Goal: Information Seeking & Learning: Learn about a topic

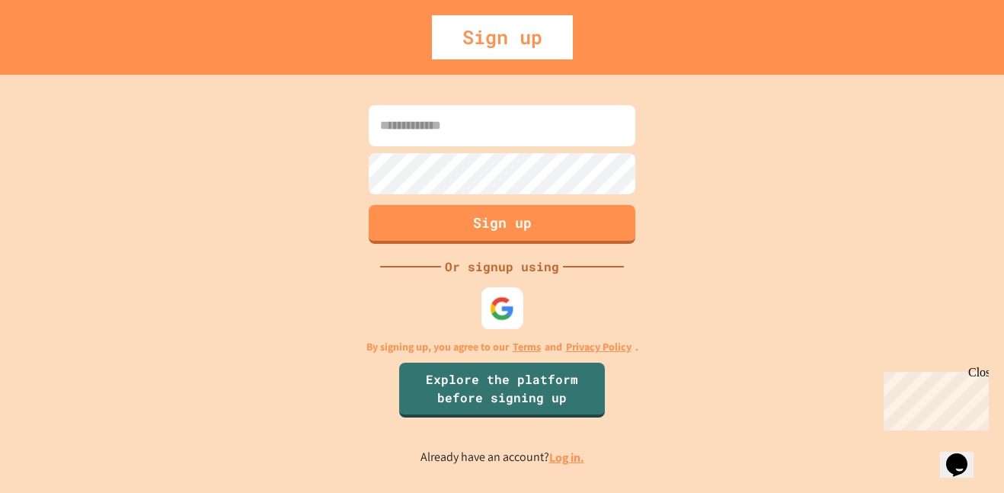
click at [509, 295] on img at bounding box center [502, 307] width 25 height 25
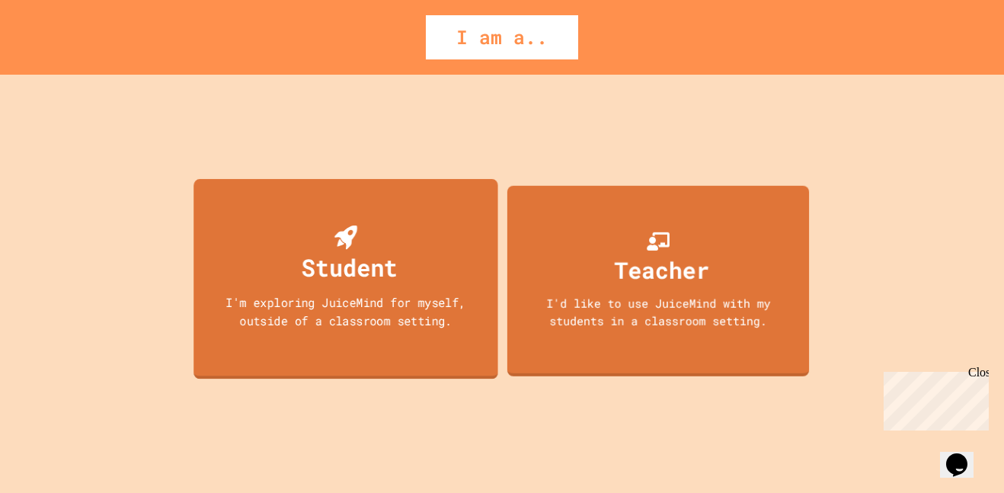
click at [349, 270] on div "Student" at bounding box center [350, 267] width 96 height 36
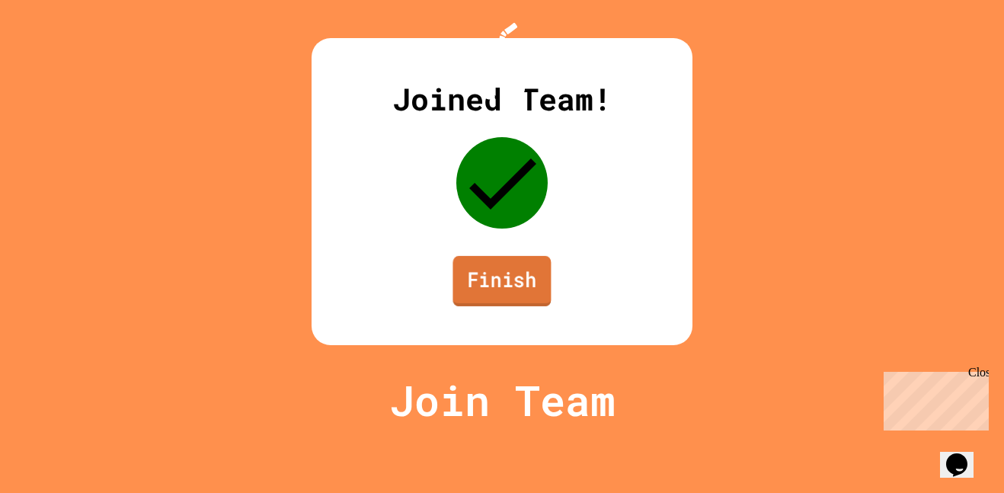
click at [473, 306] on link "Finish" at bounding box center [501, 281] width 98 height 50
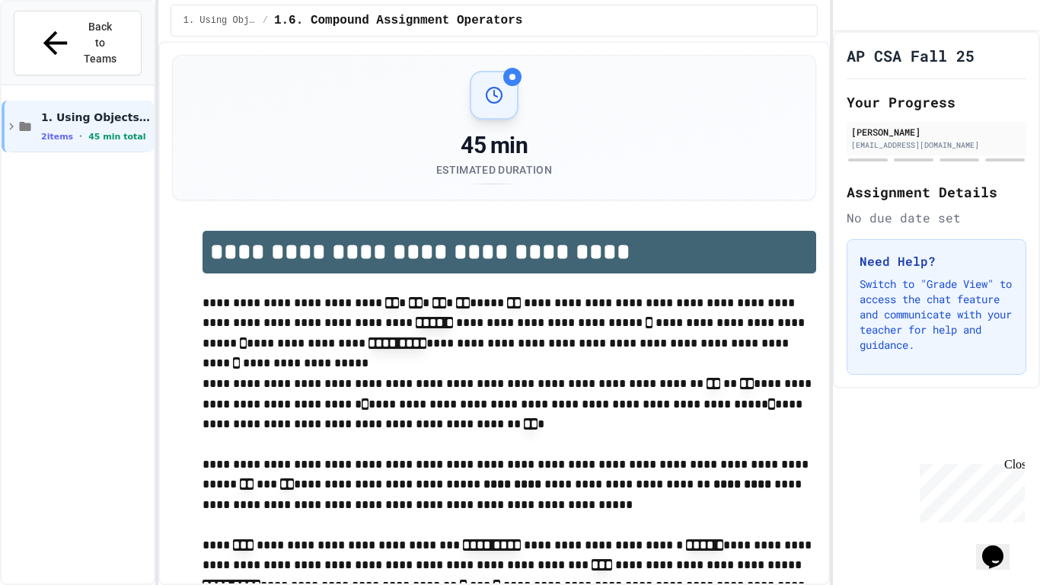
click at [1003, 472] on div "Close" at bounding box center [1014, 467] width 19 height 19
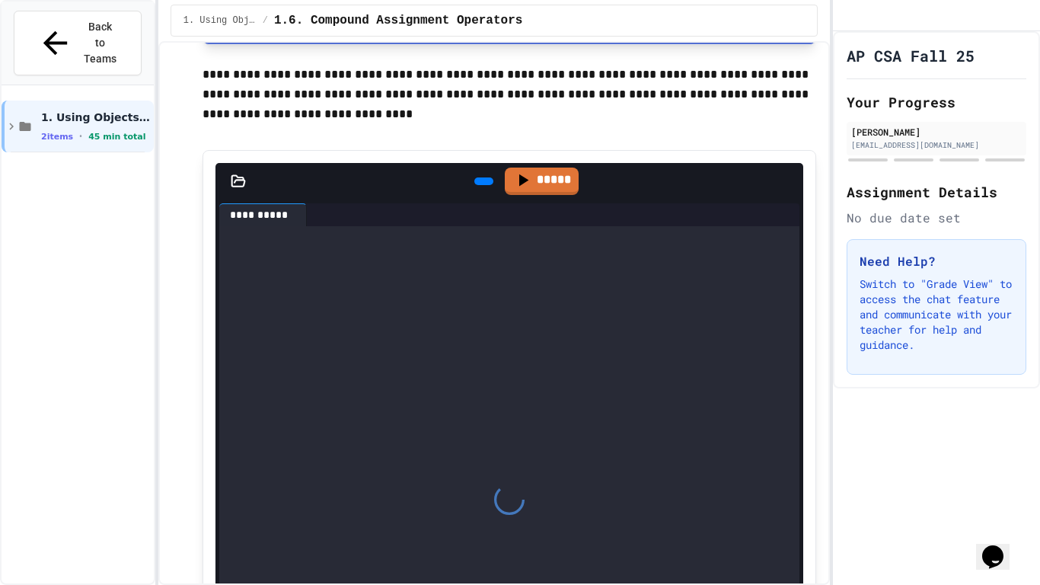
scroll to position [1173, 0]
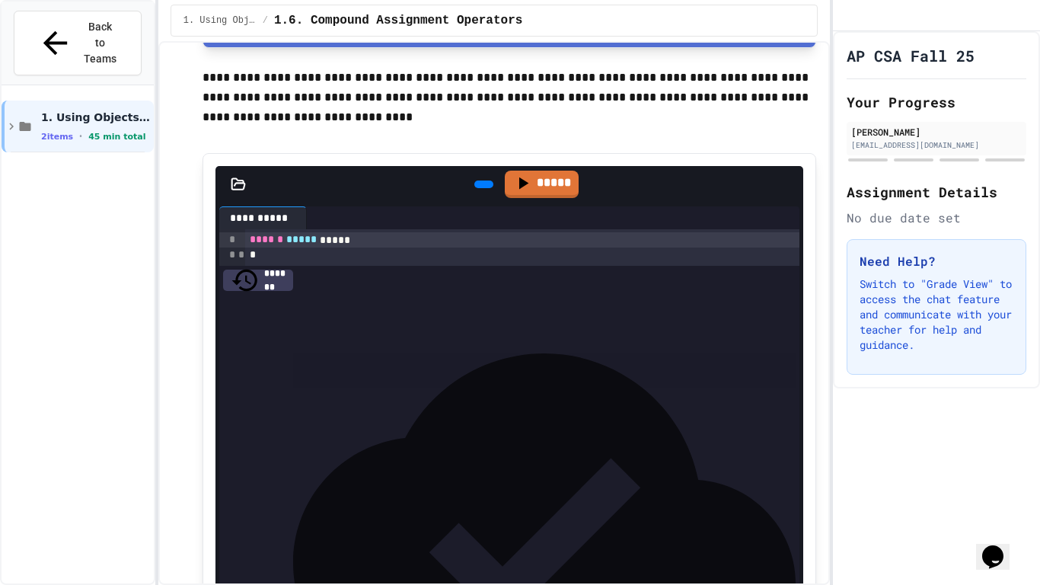
click at [535, 361] on div "***** ** * *" at bounding box center [522, 360] width 555 height 15
click at [519, 442] on span "**********" at bounding box center [411, 436] width 292 height 11
click at [515, 459] on div at bounding box center [522, 452] width 555 height 15
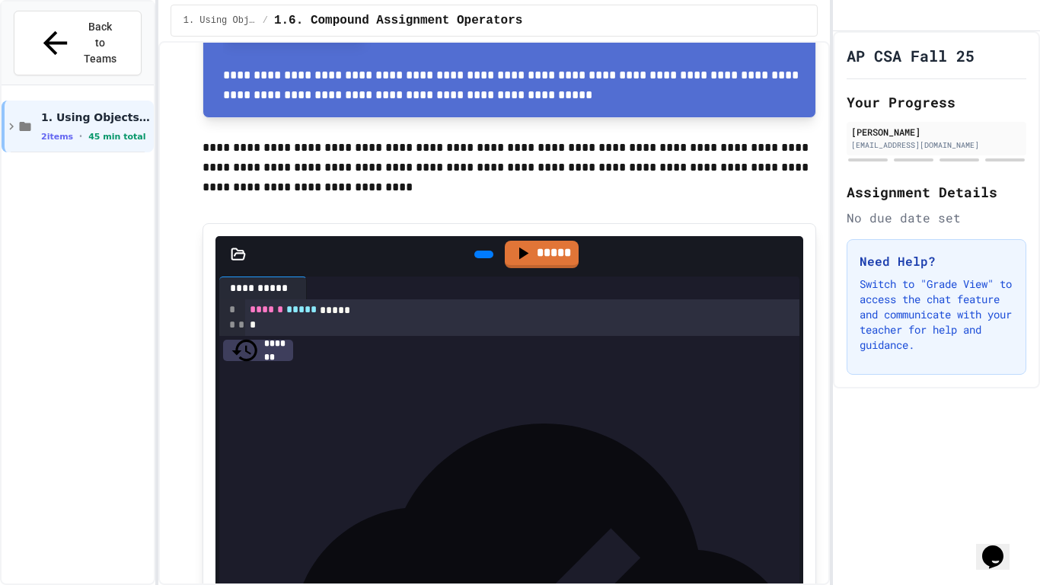
scroll to position [1105, 0]
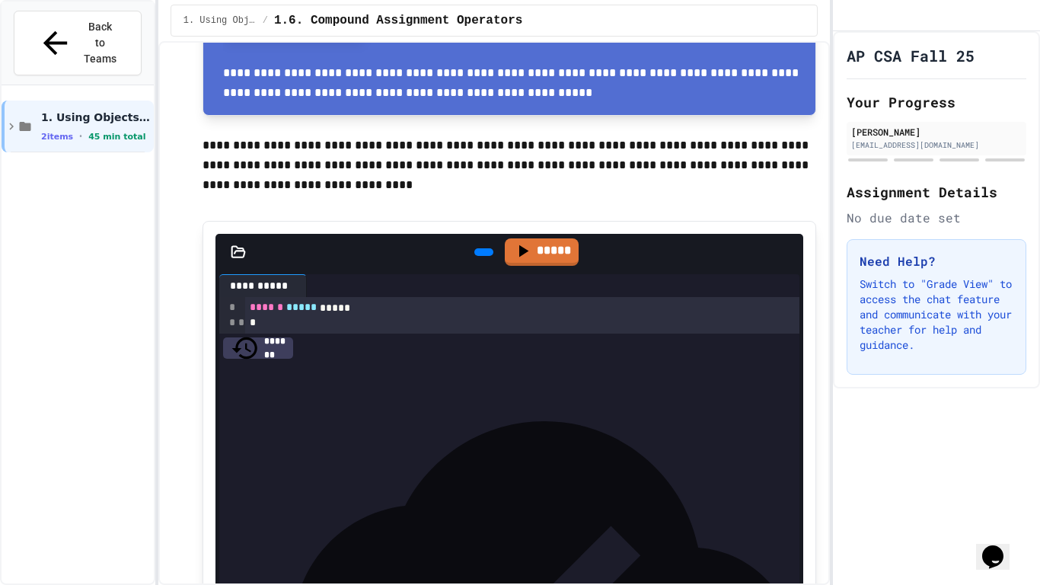
click at [488, 256] on icon at bounding box center [492, 261] width 8 height 11
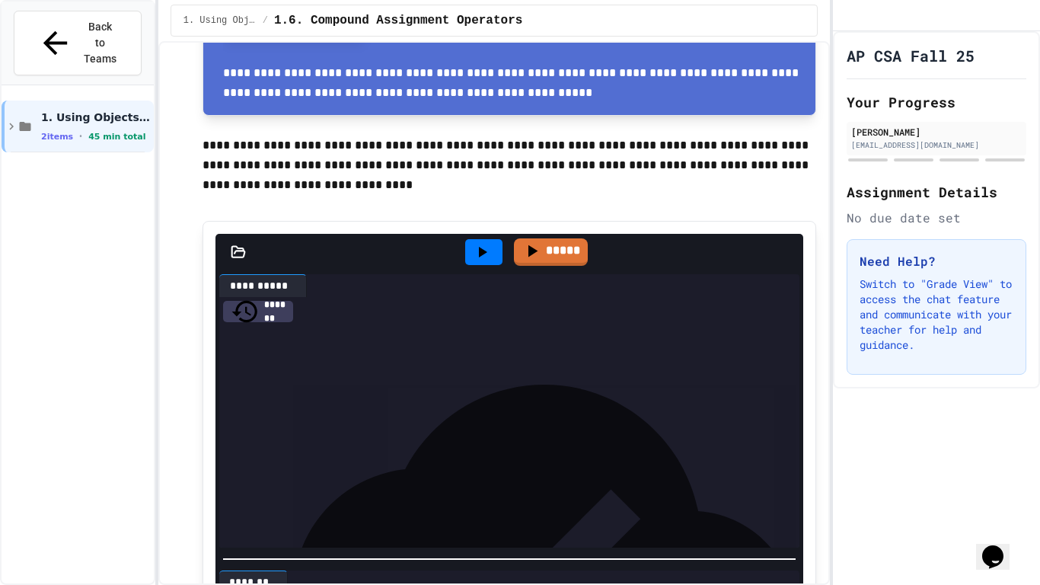
click at [265, 492] on div "**********" at bounding box center [494, 313] width 672 height 544
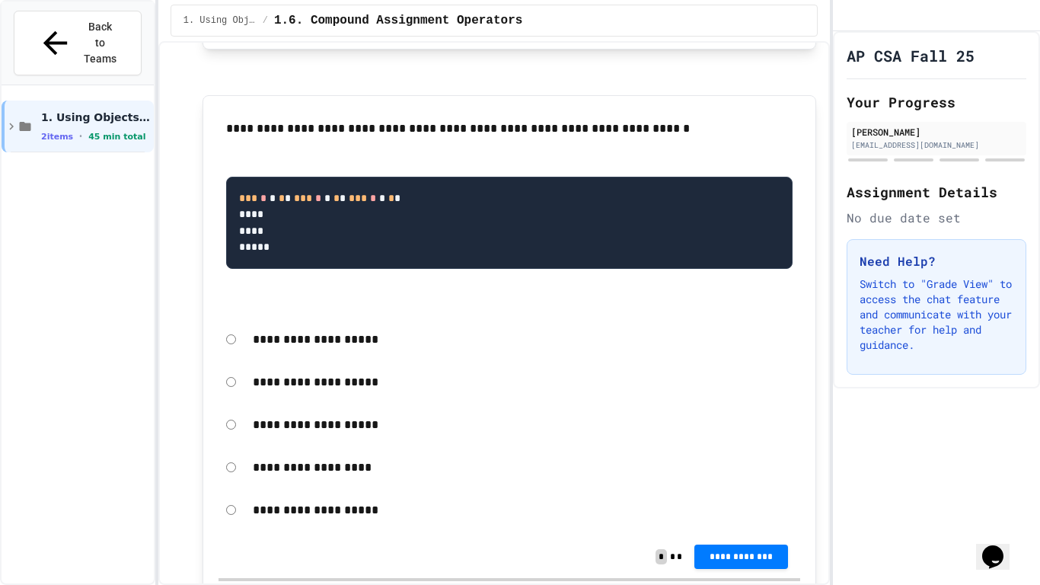
scroll to position [1961, 0]
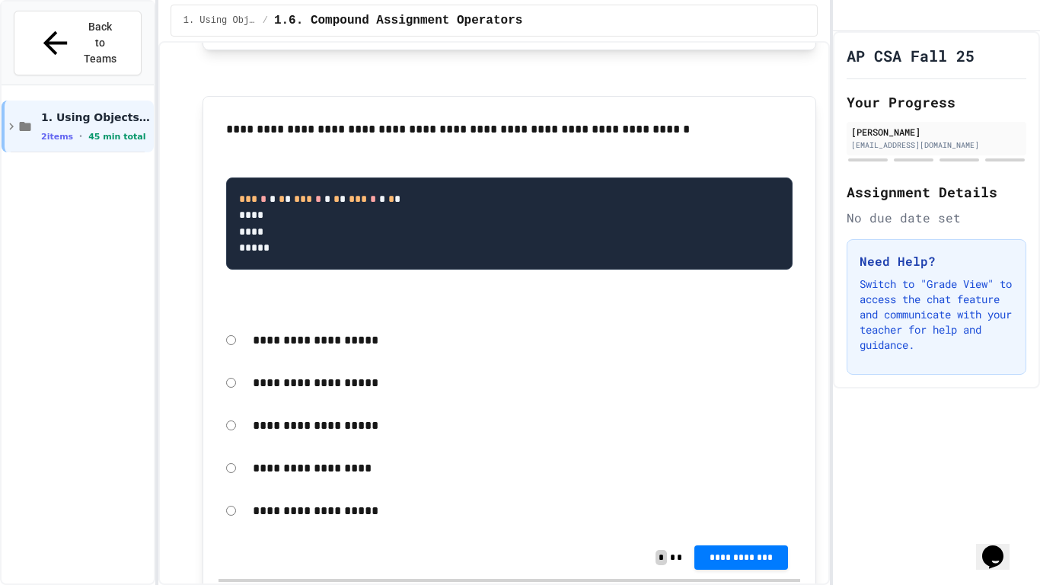
click at [322, 492] on p "**********" at bounding box center [523, 511] width 541 height 20
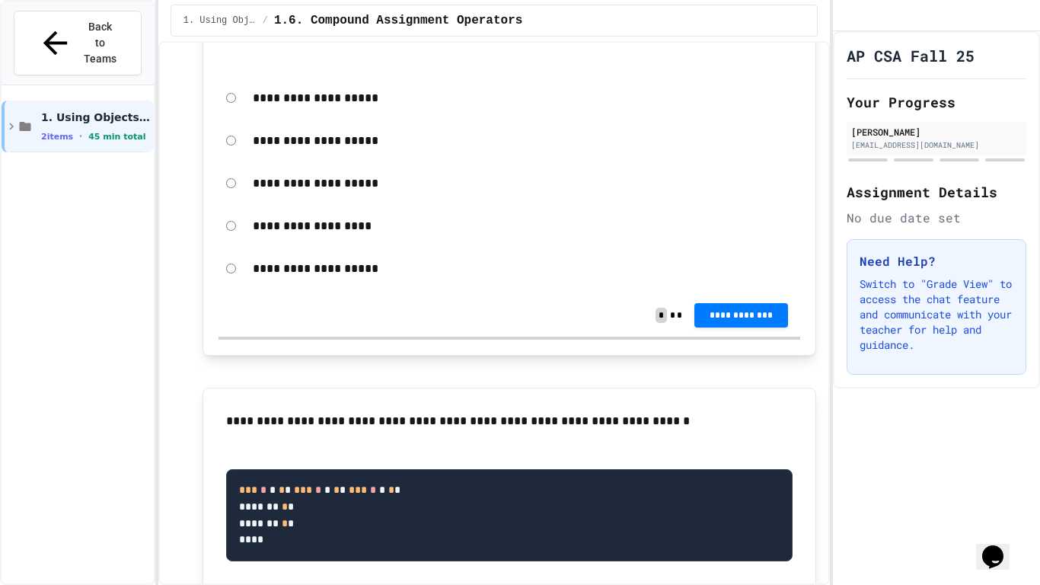
scroll to position [2209, 0]
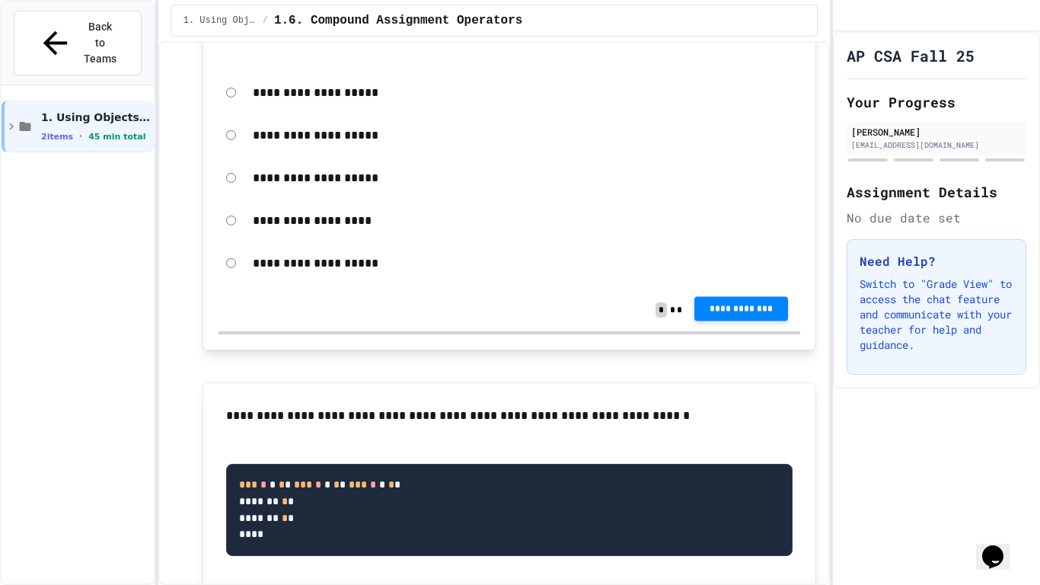
click at [710, 315] on span "**********" at bounding box center [741, 308] width 69 height 12
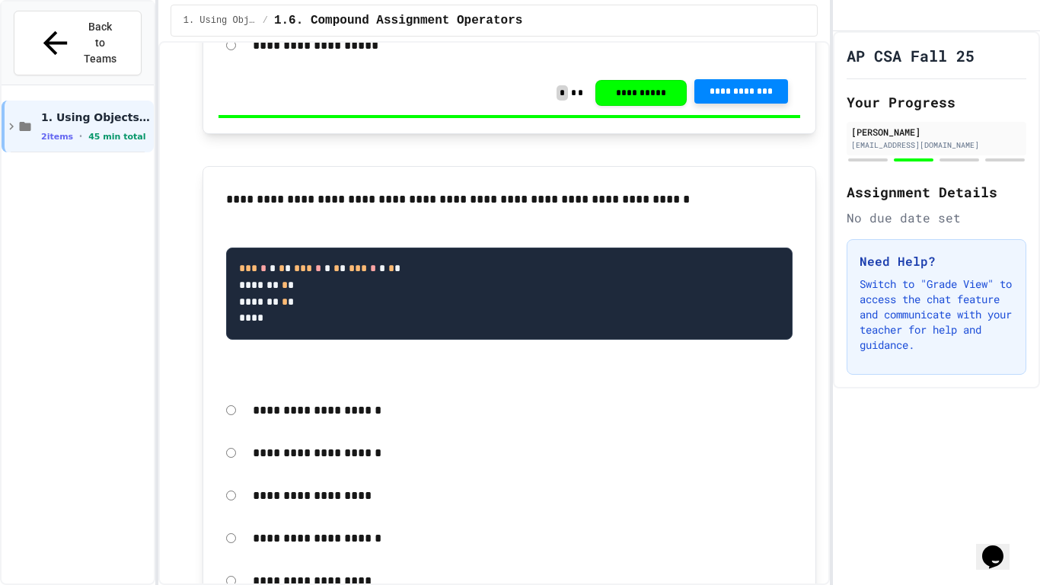
scroll to position [2431, 0]
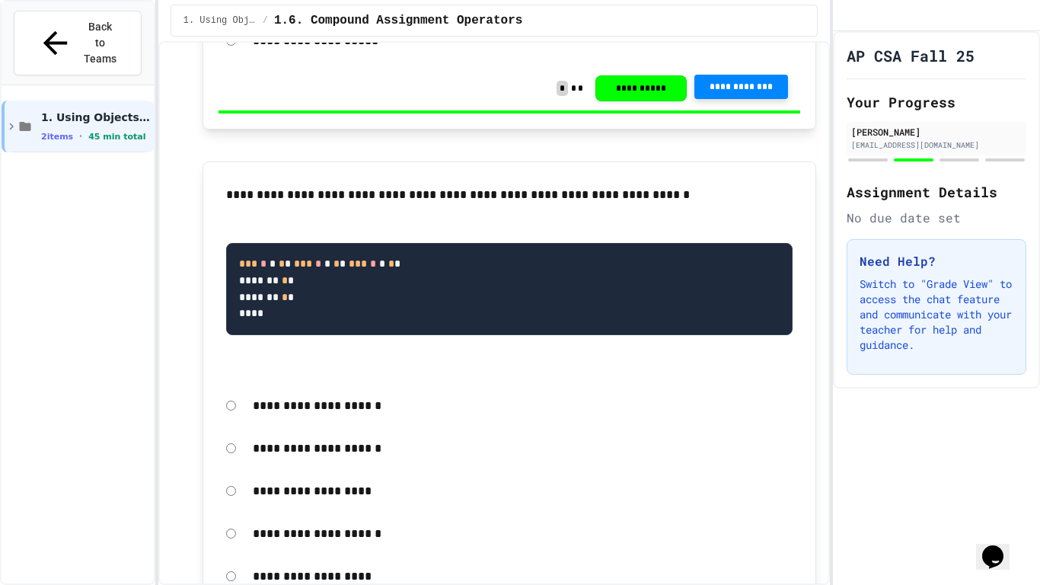
click at [222, 331] on div "**********" at bounding box center [510, 278] width 583 height 203
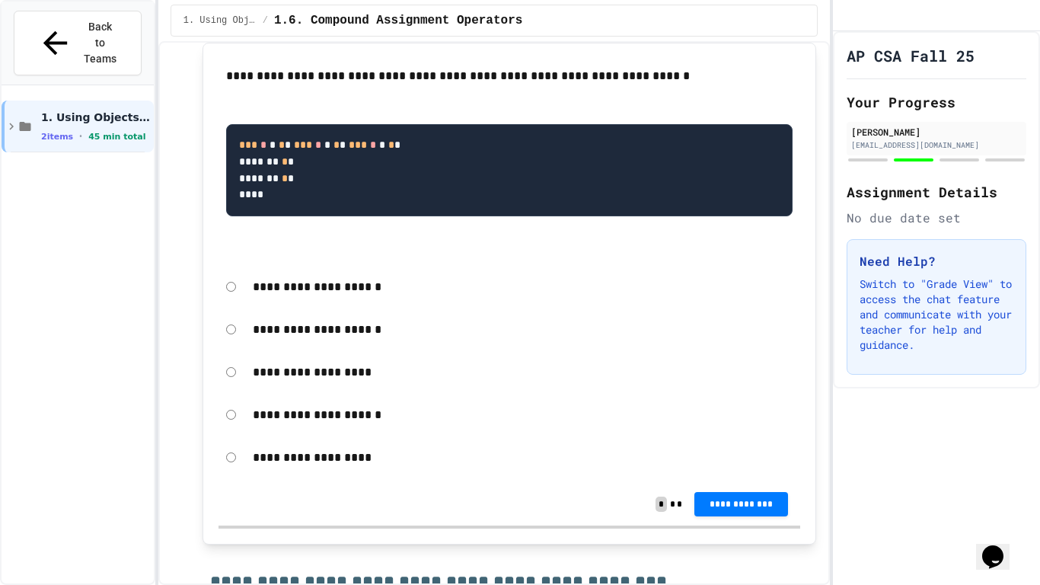
scroll to position [2531, 0]
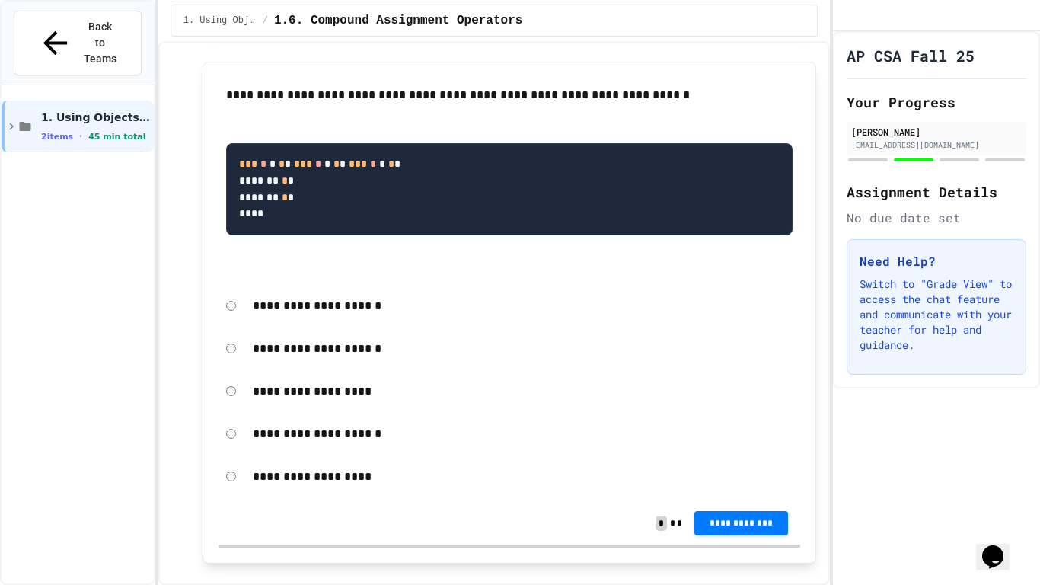
click at [998, 492] on icon "Chat widget" at bounding box center [992, 556] width 21 height 23
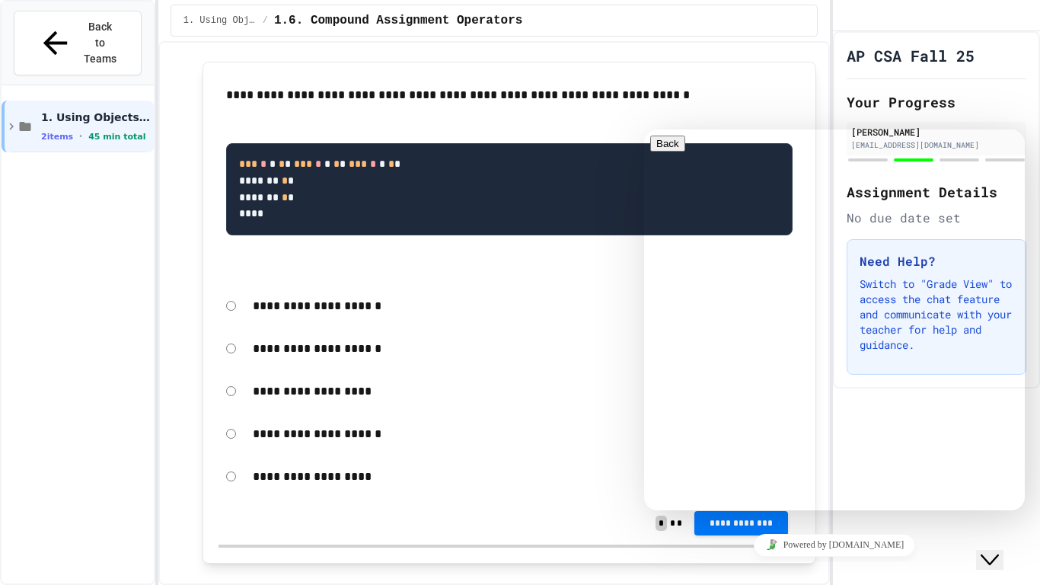
click at [985, 492] on div "Close Chat This icon closes the chat window." at bounding box center [990, 560] width 18 height 18
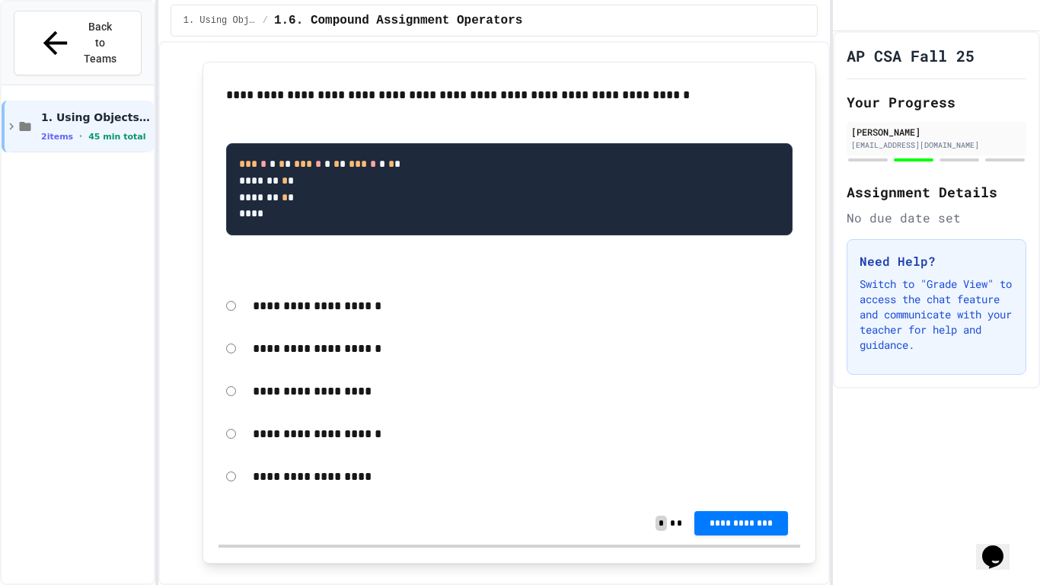
click at [570, 324] on div "**********" at bounding box center [523, 306] width 556 height 35
click at [845, 16] on icon "My Account" at bounding box center [845, 16] width 0 height 0
click at [359, 492] on div at bounding box center [520, 585] width 1040 height 0
click at [19, 120] on icon at bounding box center [25, 127] width 14 height 14
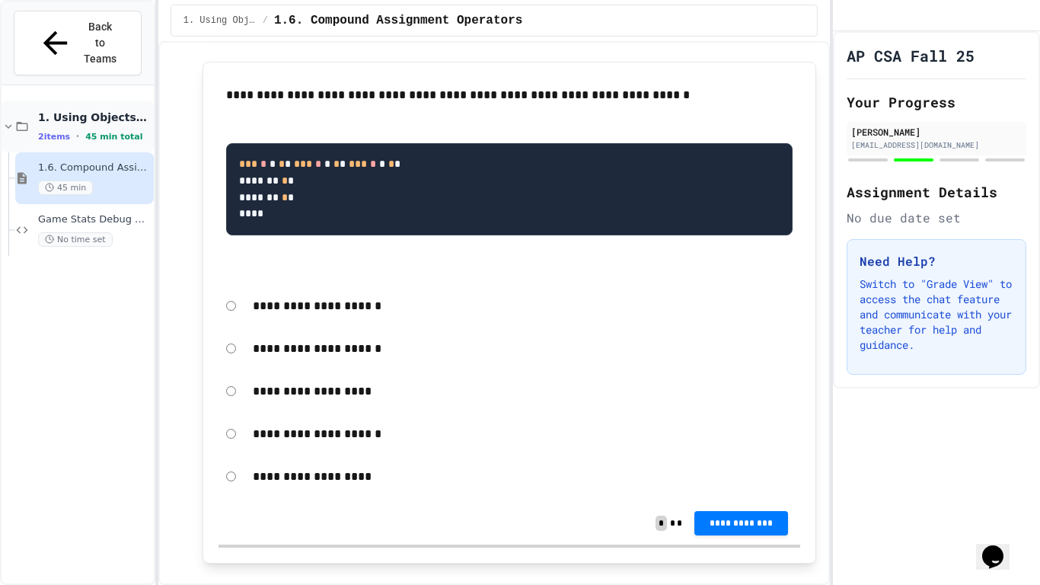
click at [20, 122] on icon at bounding box center [22, 126] width 11 height 9
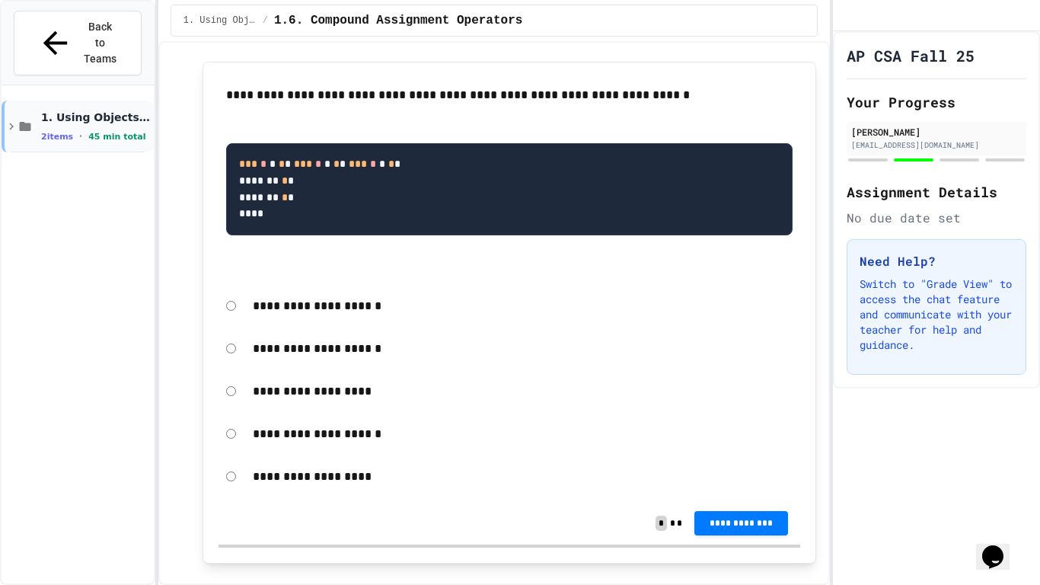
click at [63, 132] on span "2 items" at bounding box center [57, 137] width 32 height 10
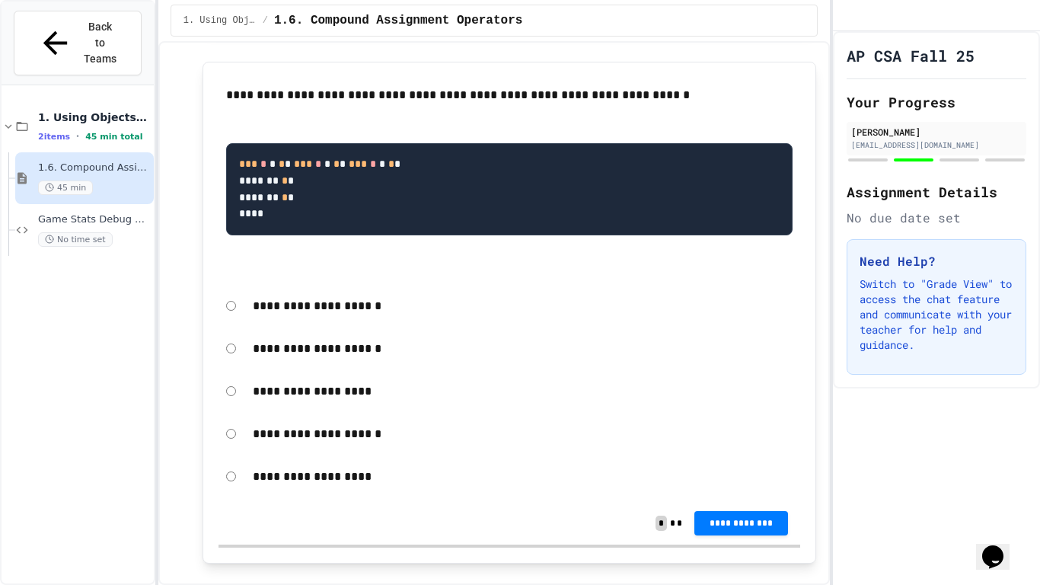
click at [214, 21] on span "1. Using Objects and Methods" at bounding box center [220, 20] width 73 height 12
click at [85, 161] on span "1.6. Compound Assignment Operators" at bounding box center [94, 167] width 113 height 13
click at [58, 37] on button "Back to Teams" at bounding box center [78, 43] width 128 height 65
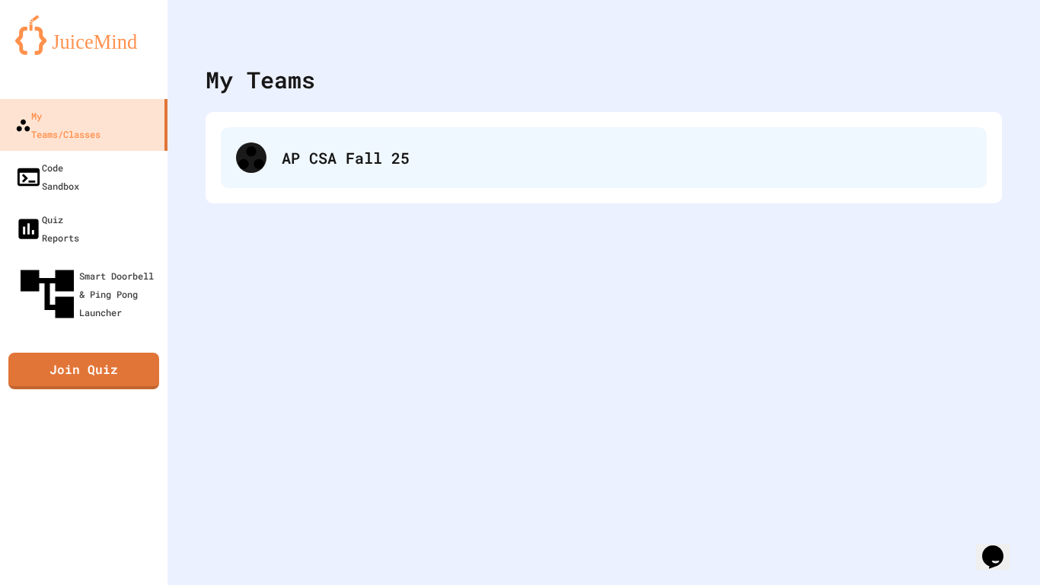
click at [234, 138] on div "AP CSA Fall 25" at bounding box center [604, 157] width 766 height 61
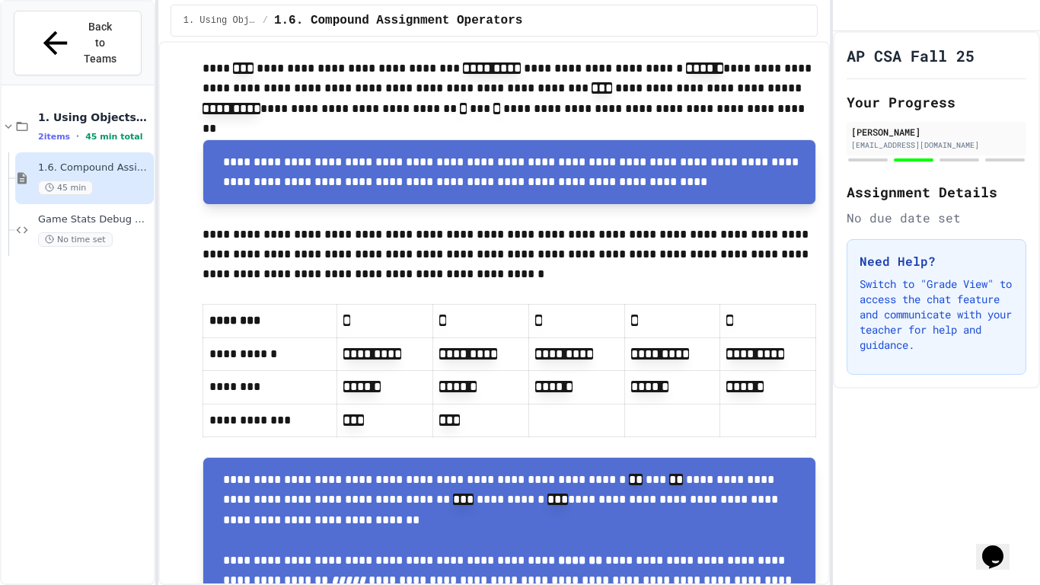
scroll to position [478, 0]
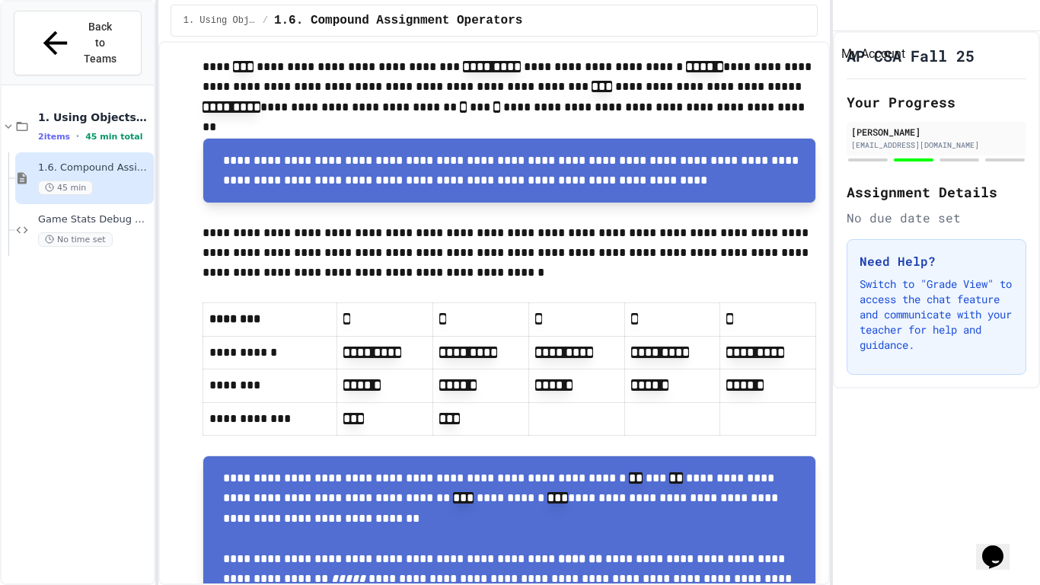
click at [864, 20] on icon "My Account" at bounding box center [856, 27] width 14 height 14
click at [564, 492] on div at bounding box center [520, 585] width 1040 height 0
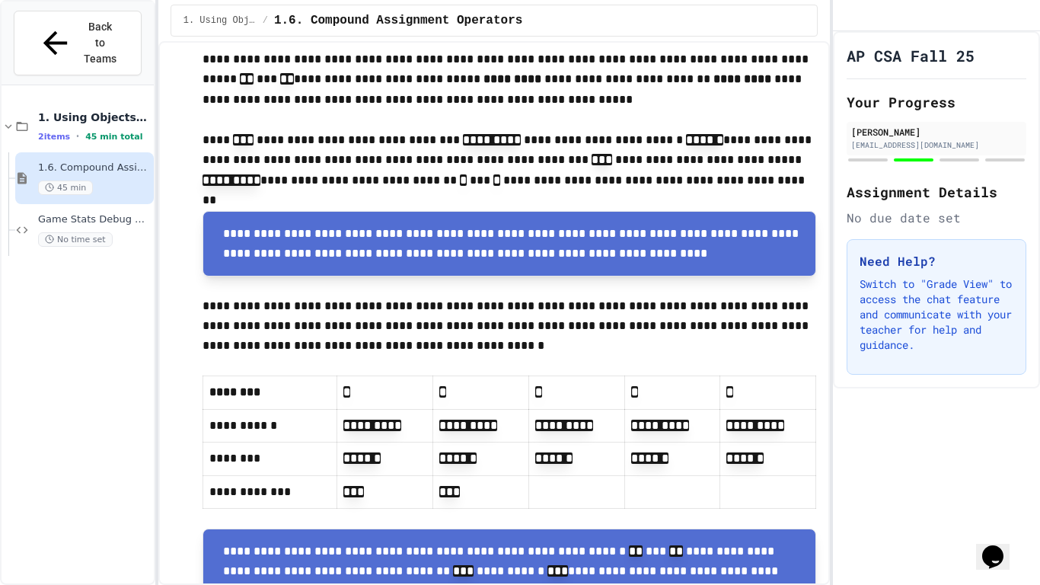
scroll to position [393, 0]
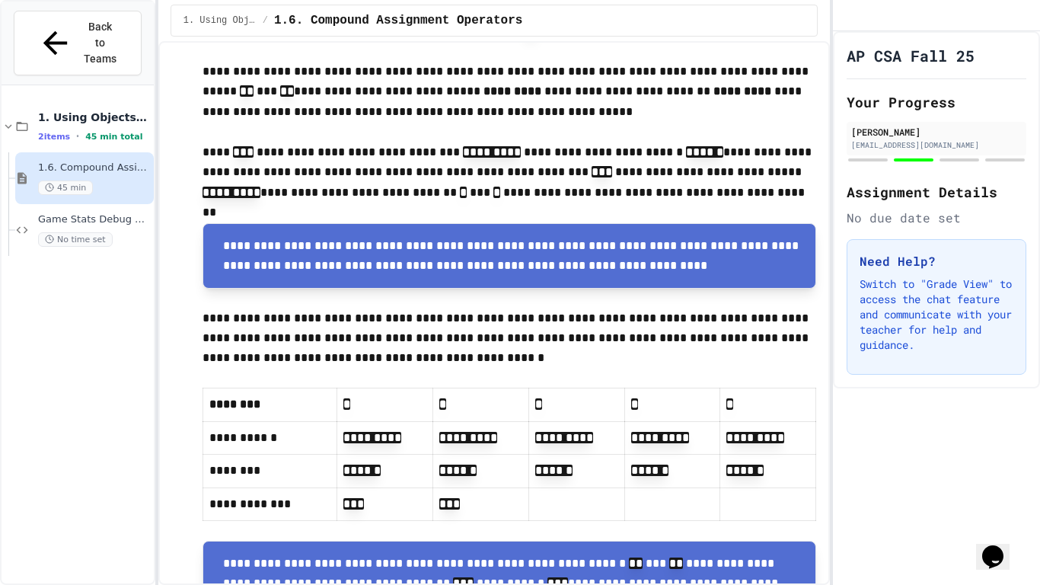
click at [748, 329] on p "**********" at bounding box center [510, 337] width 615 height 59
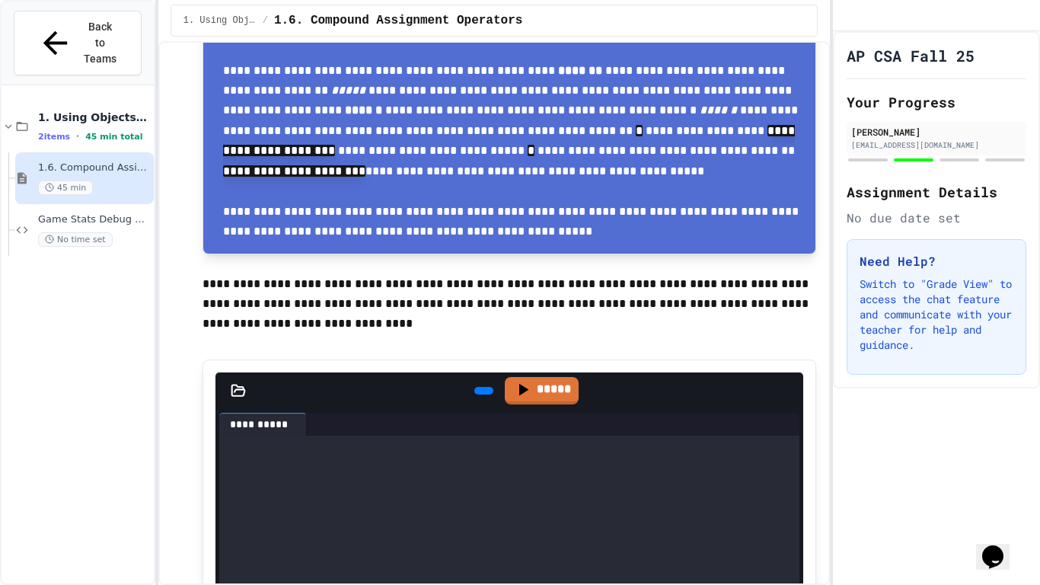
scroll to position [984, 0]
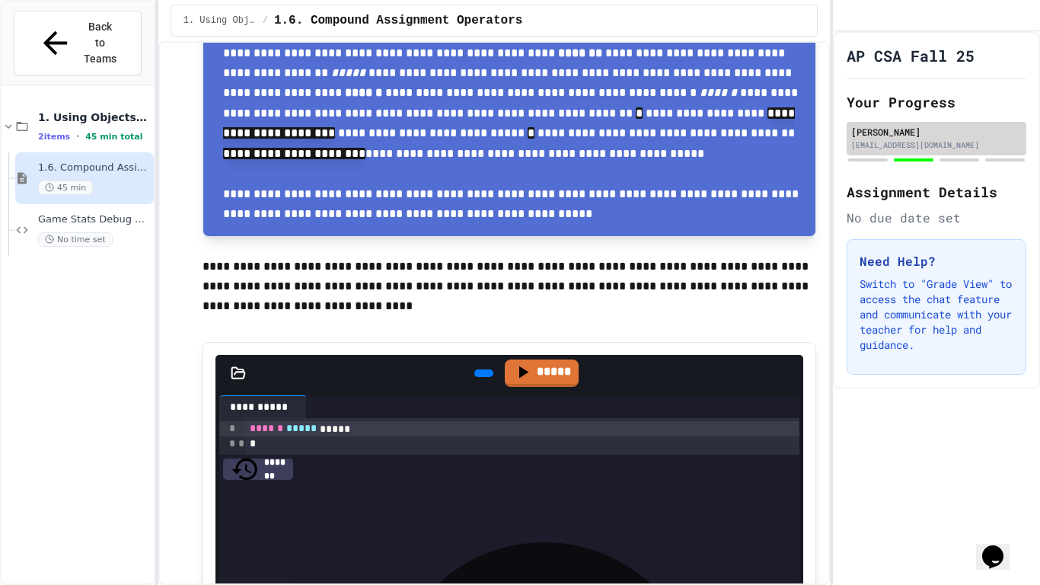
click at [882, 155] on div "[PERSON_NAME] [EMAIL_ADDRESS][DOMAIN_NAME]" at bounding box center [937, 139] width 180 height 34
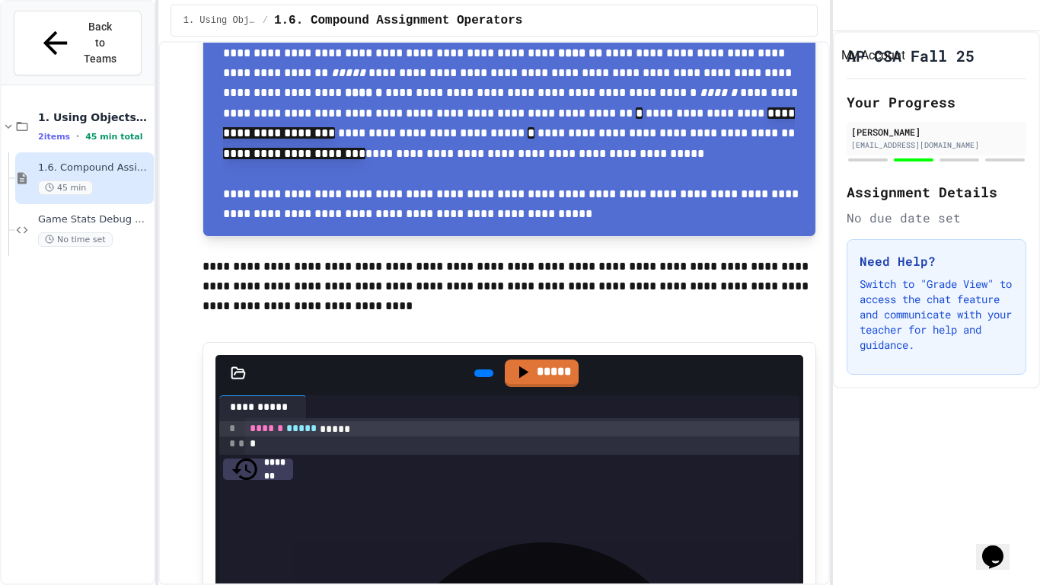
click at [845, 16] on icon "My Account" at bounding box center [845, 16] width 0 height 0
click at [66, 492] on div at bounding box center [520, 585] width 1040 height 0
click at [90, 110] on span "1. Using Objects and Methods" at bounding box center [94, 117] width 113 height 14
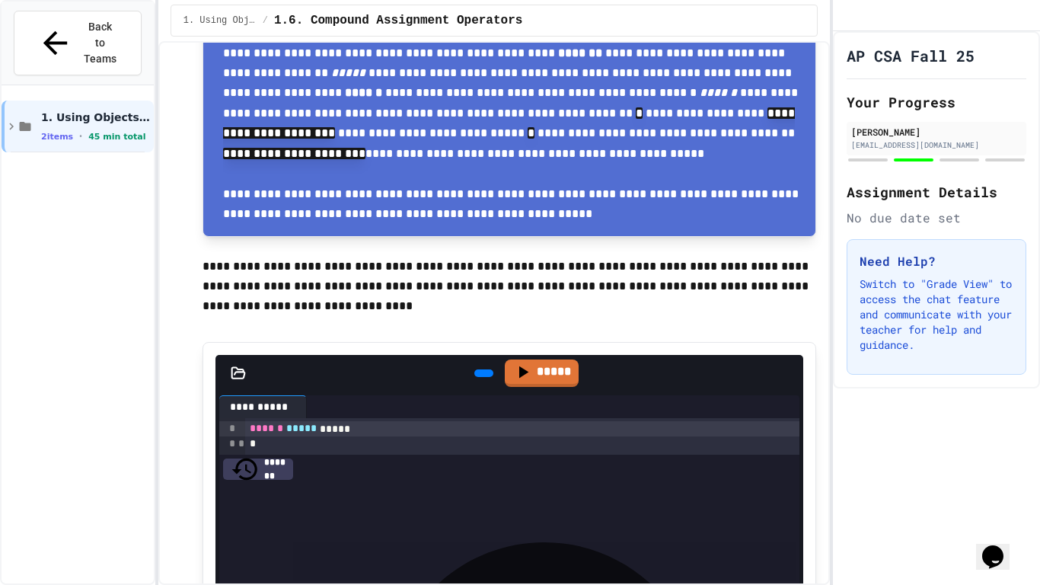
click at [90, 110] on span "1. Using Objects and Methods" at bounding box center [96, 117] width 110 height 14
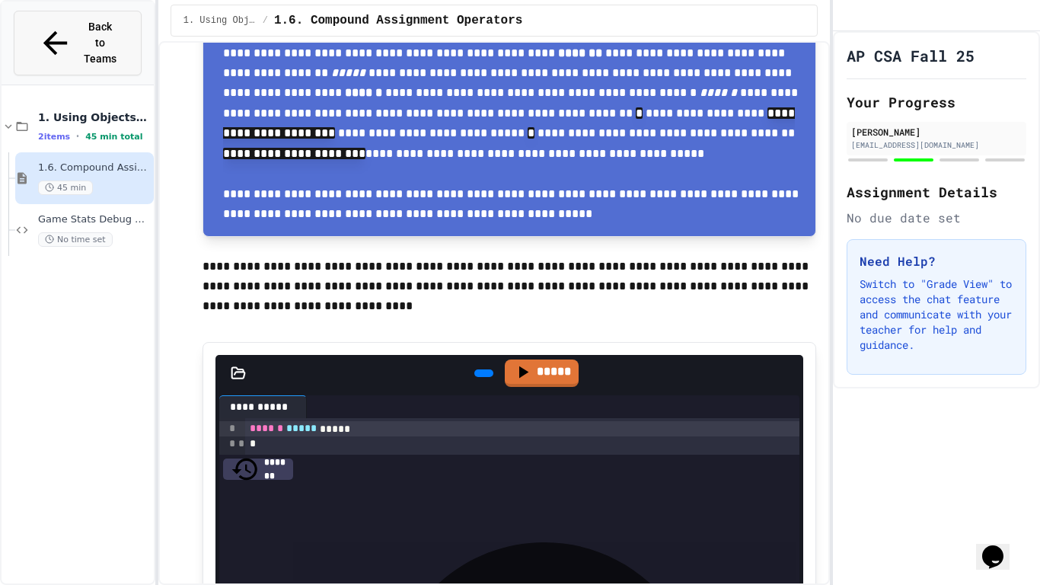
click at [88, 23] on span "Back to Teams" at bounding box center [100, 43] width 36 height 48
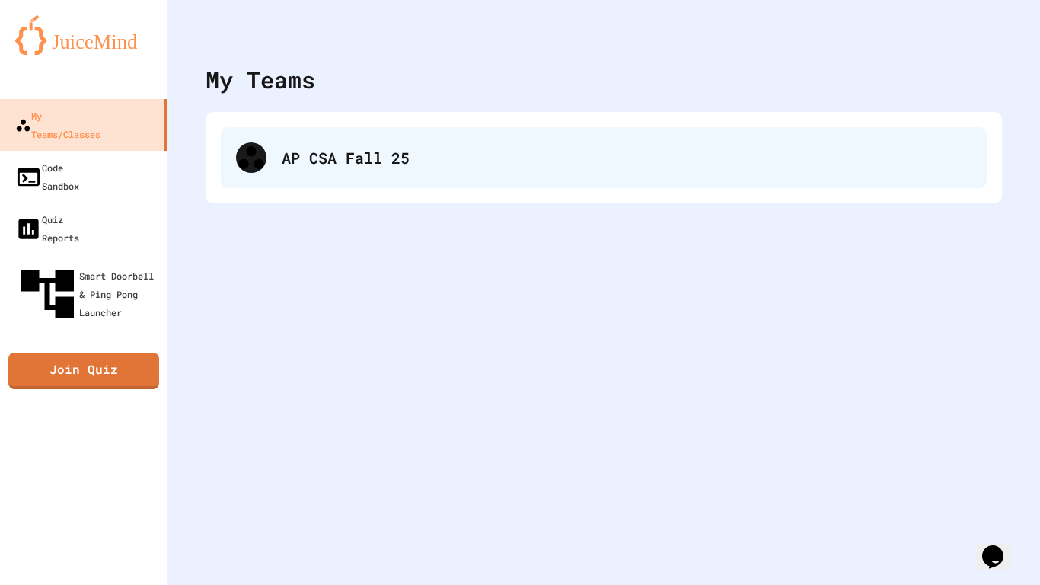
click at [321, 164] on div "AP CSA Fall 25" at bounding box center [627, 157] width 690 height 23
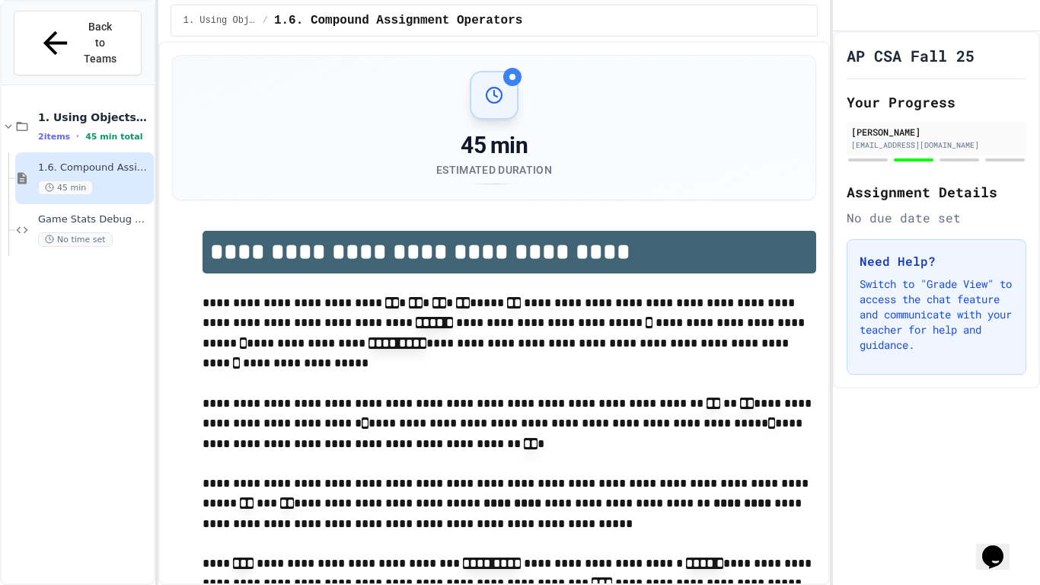
click at [475, 109] on div at bounding box center [494, 95] width 49 height 49
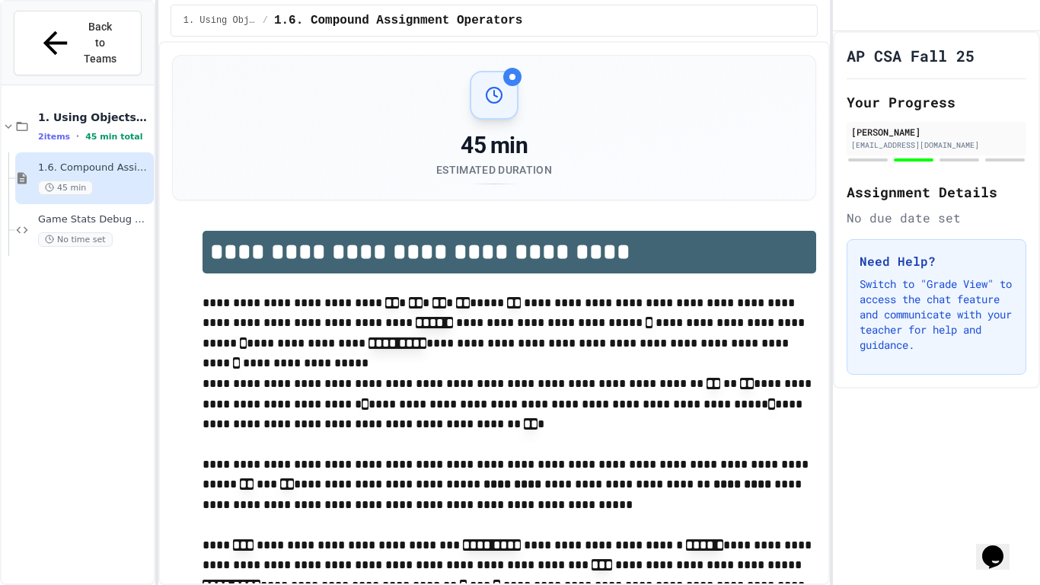
click at [502, 180] on div "45 min Estimated Duration" at bounding box center [494, 158] width 116 height 53
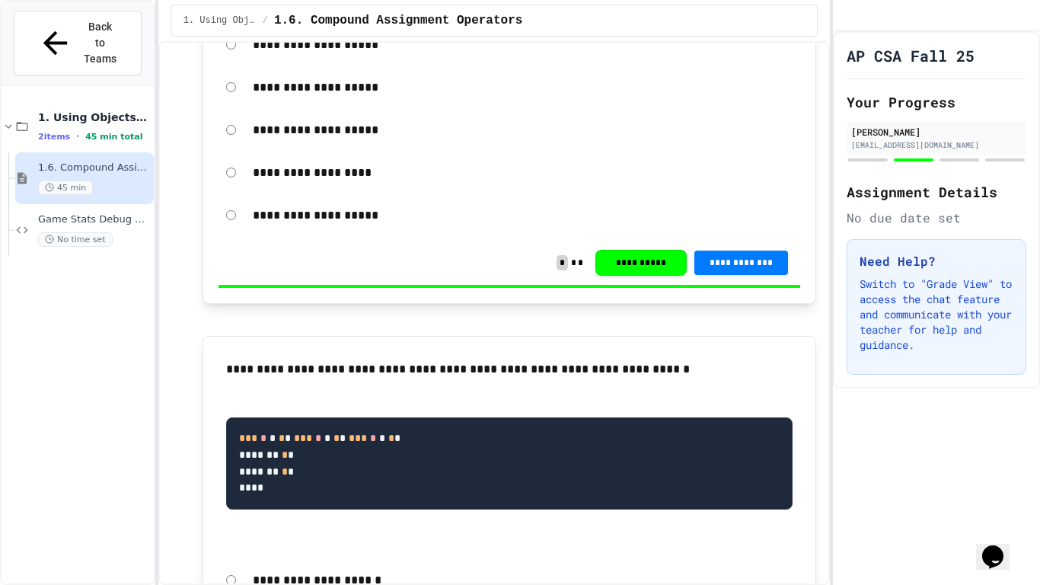
scroll to position [2262, 0]
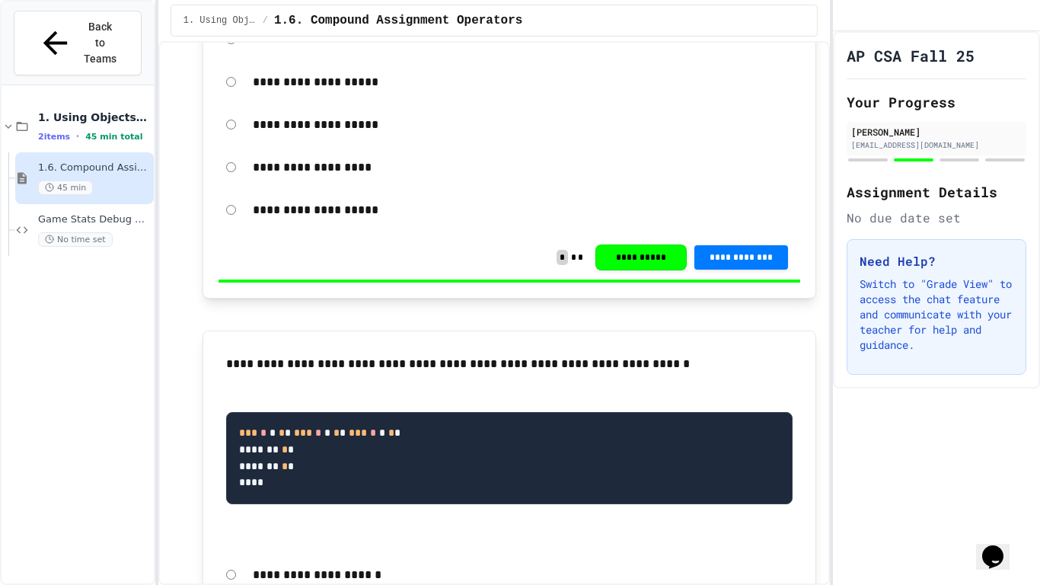
click at [622, 270] on button "**********" at bounding box center [641, 257] width 91 height 26
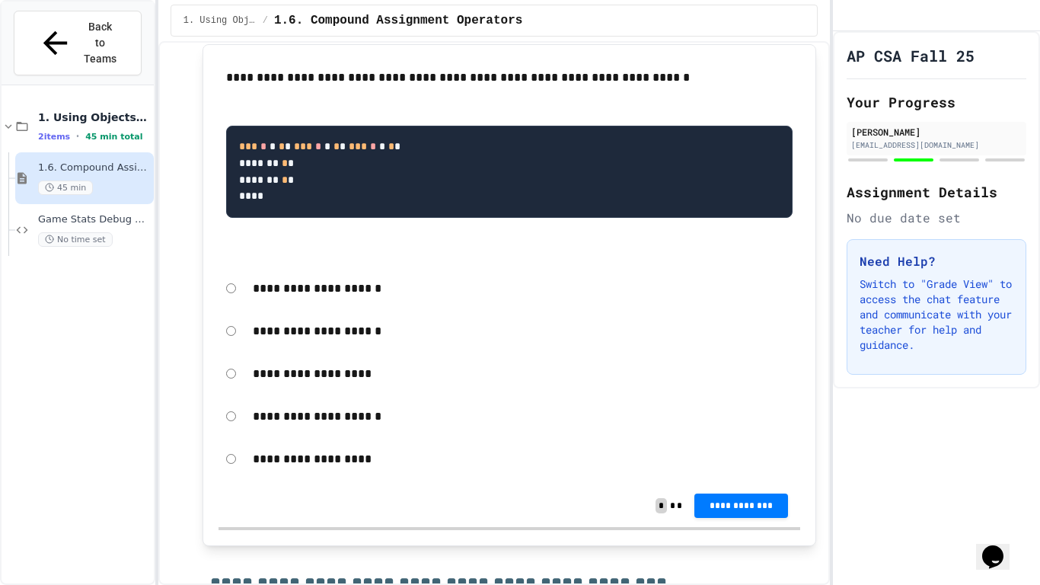
scroll to position [2549, 0]
